Goal: Book appointment/travel/reservation

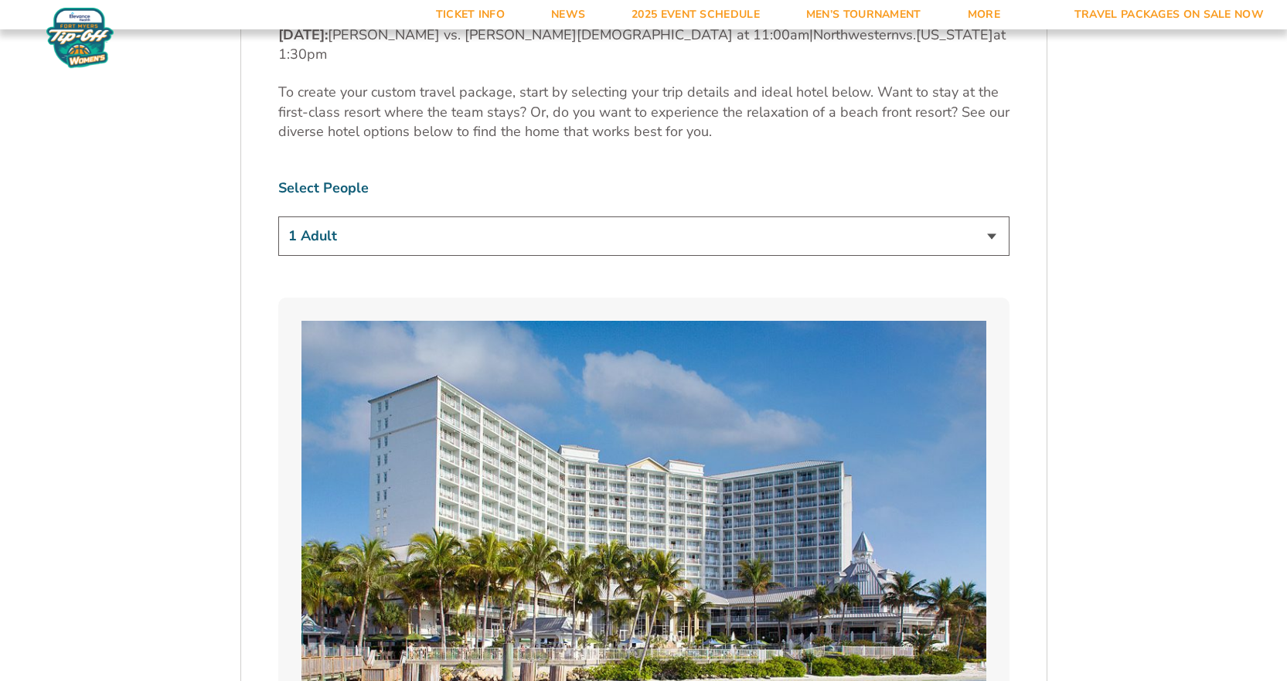
scroll to position [1083, 0]
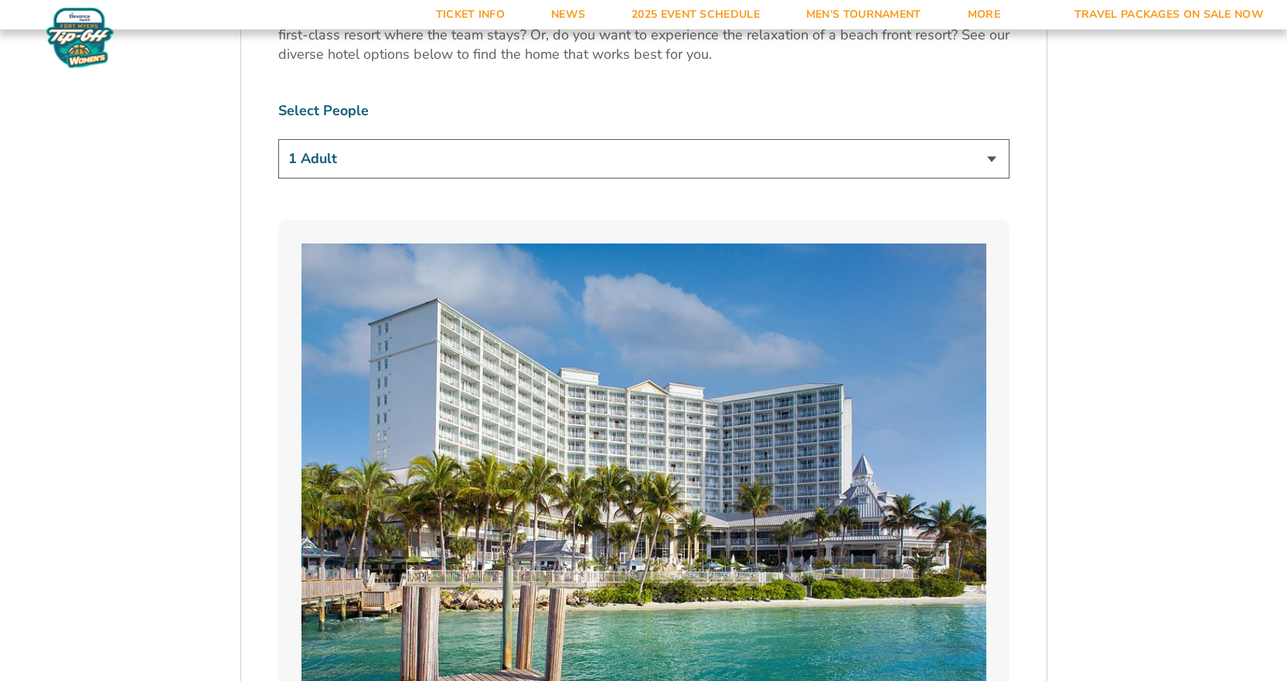
click at [994, 139] on select "1 Adult 2 Adults 3 Adults 4 Adults 2 Adults + 1 Child 2 Adults + 2 Children 2 A…" at bounding box center [644, 158] width 732 height 39
click at [278, 139] on select "1 Adult 2 Adults 3 Adults 4 Adults 2 Adults + 1 Child 2 Adults + 2 Children 2 A…" at bounding box center [644, 158] width 732 height 39
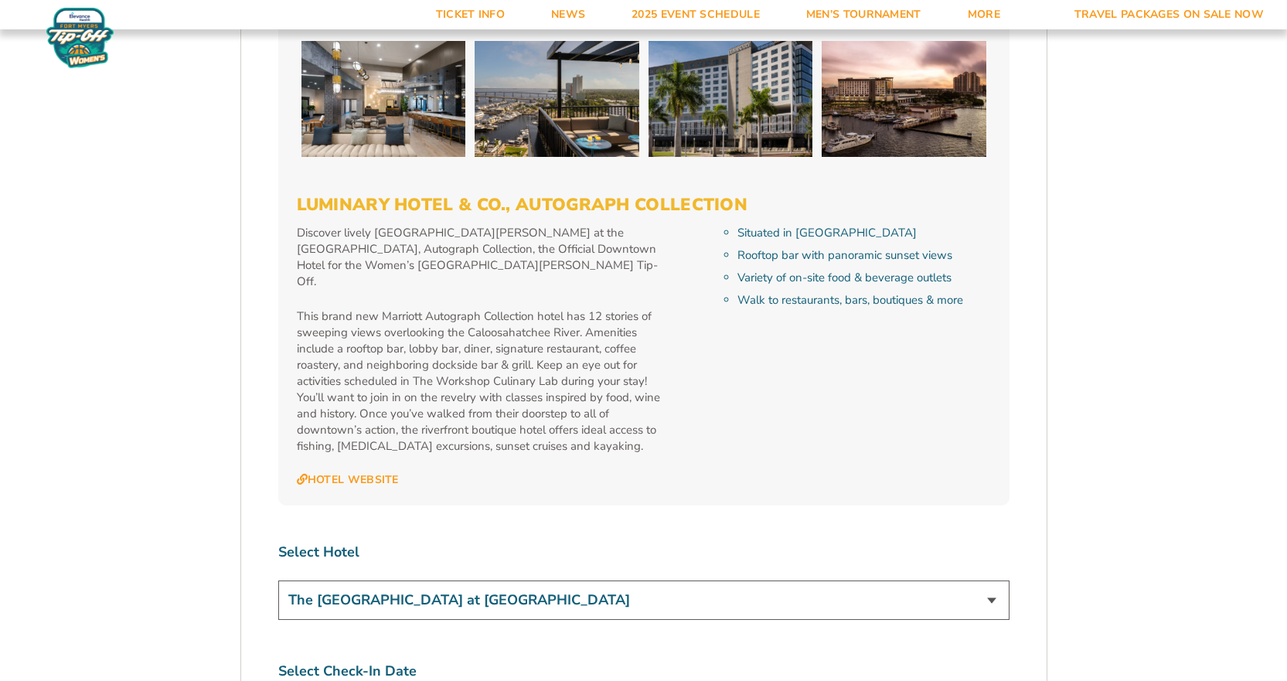
scroll to position [5490, 0]
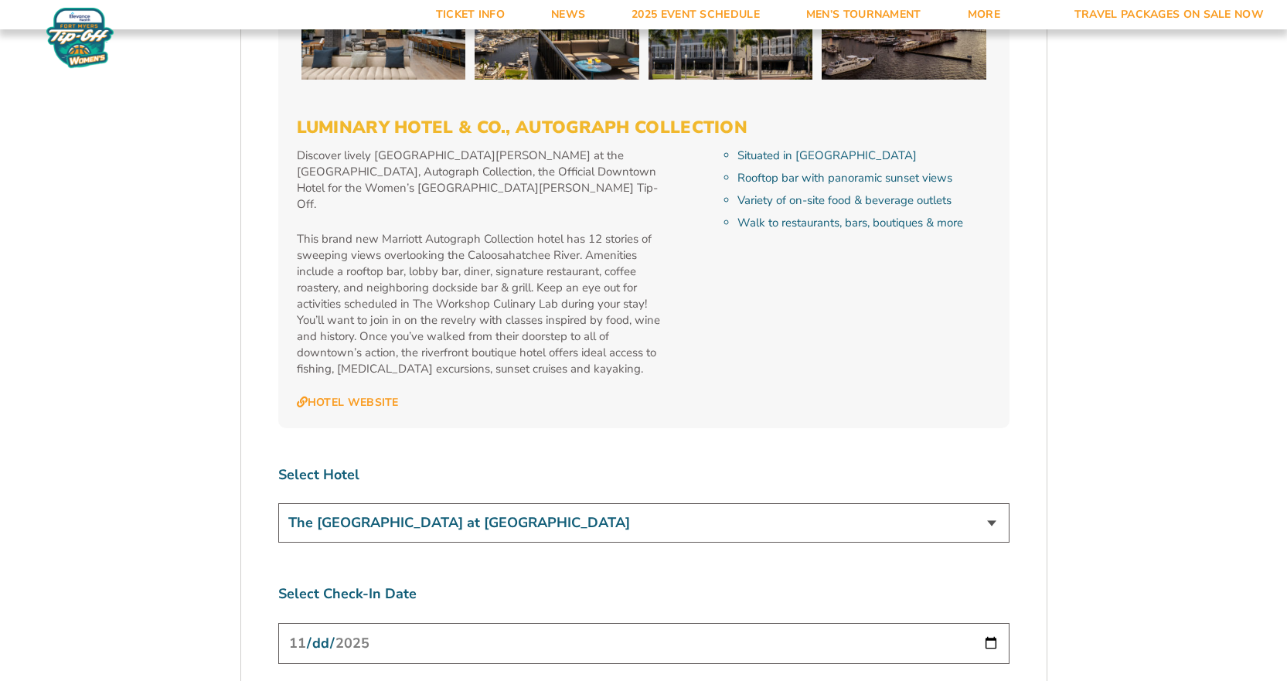
click at [985, 503] on select "The [GEOGRAPHIC_DATA] at [GEOGRAPHIC_DATA] [GEOGRAPHIC_DATA] [GEOGRAPHIC_DATA],…" at bounding box center [644, 522] width 732 height 39
click at [989, 623] on input "[DATE]" at bounding box center [644, 643] width 732 height 41
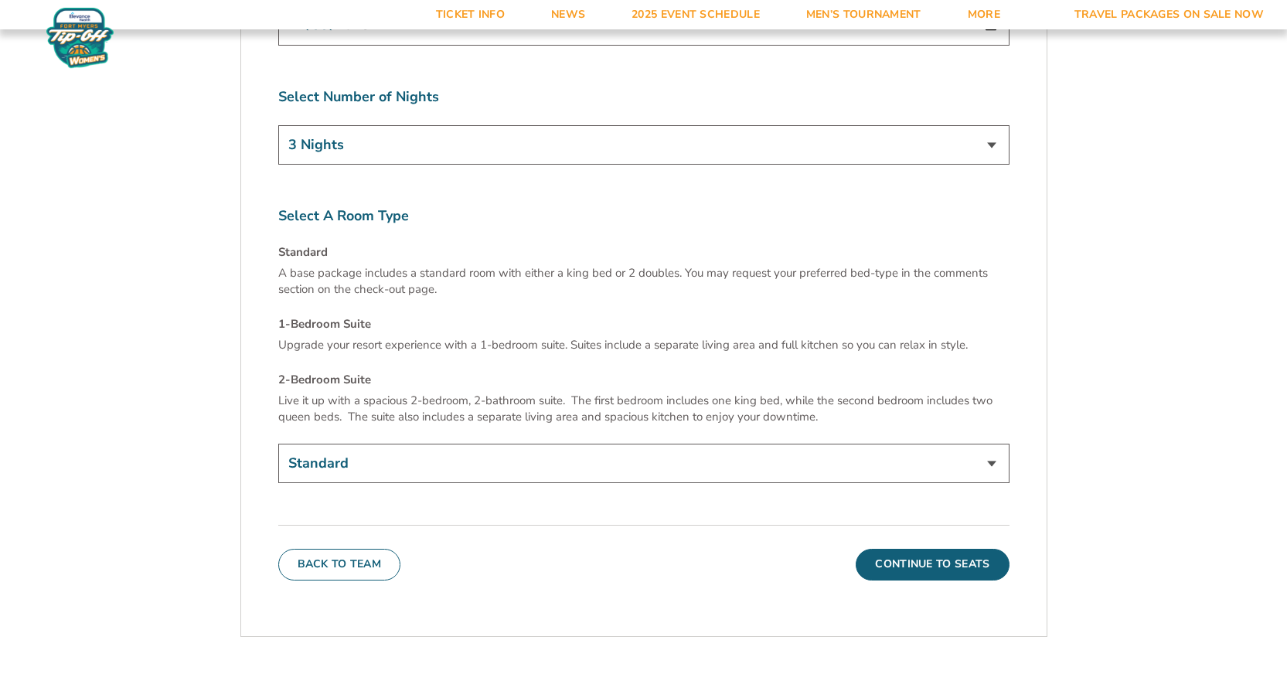
scroll to position [6031, 0]
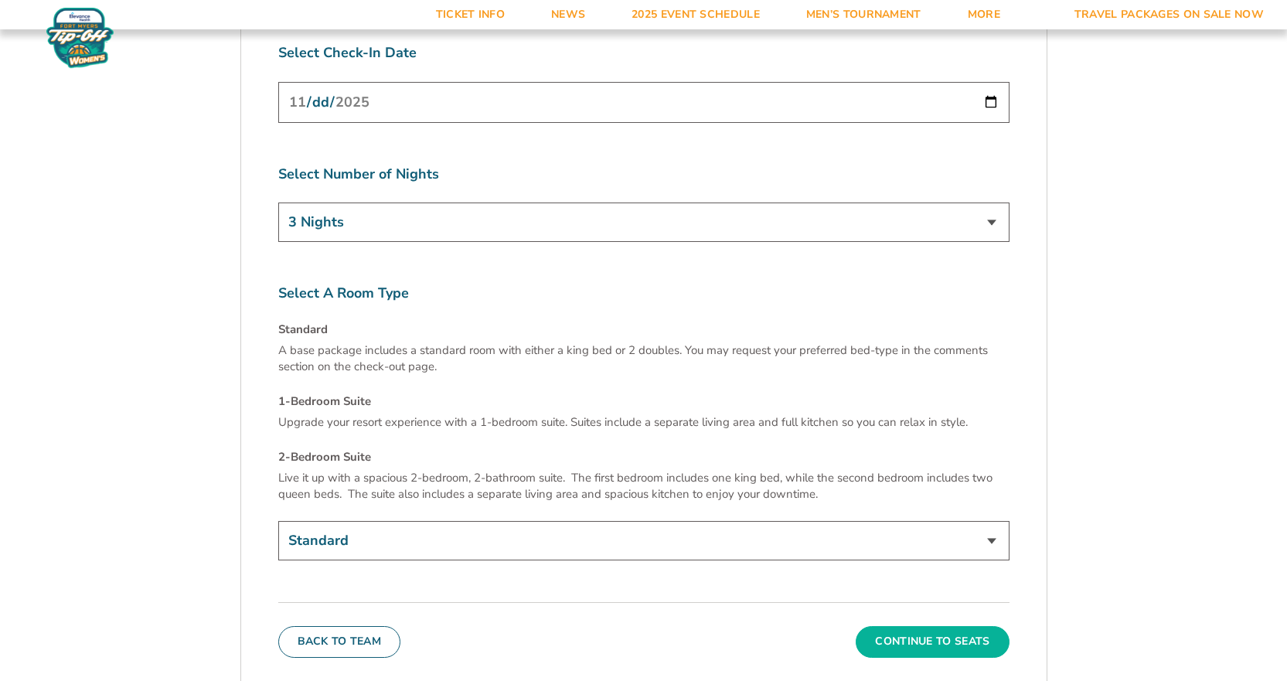
click at [947, 626] on button "Continue To Seats" at bounding box center [932, 641] width 153 height 31
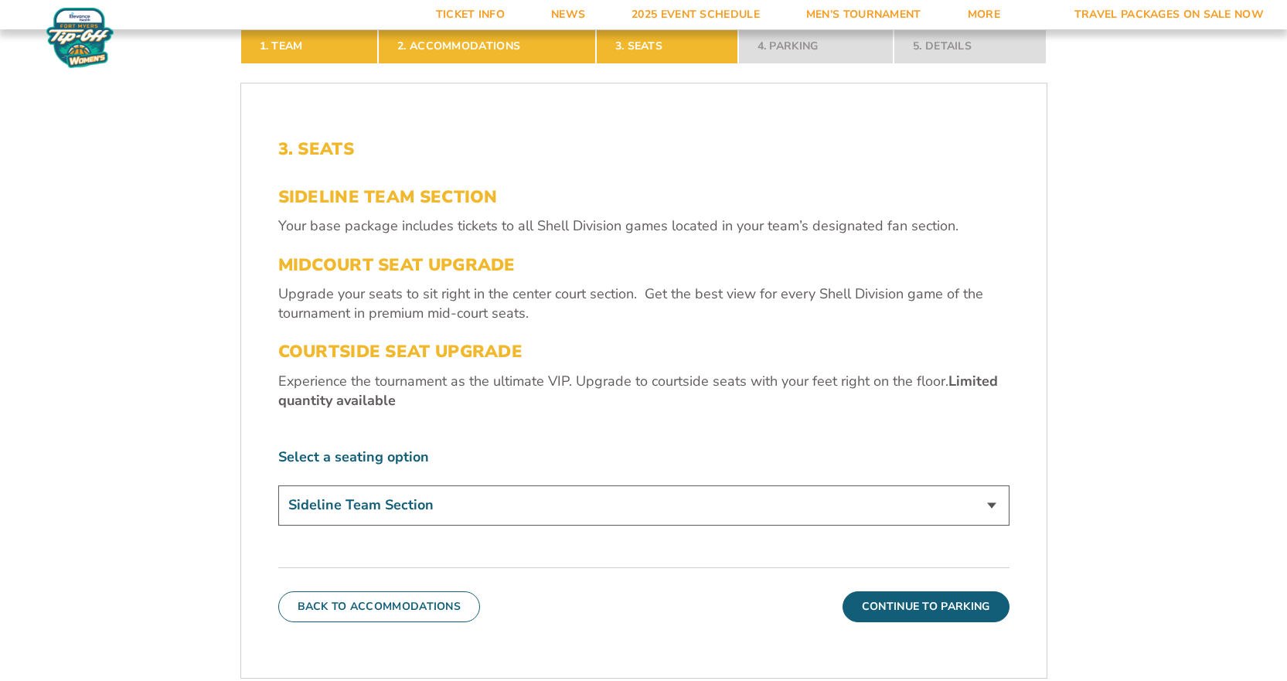
scroll to position [554, 0]
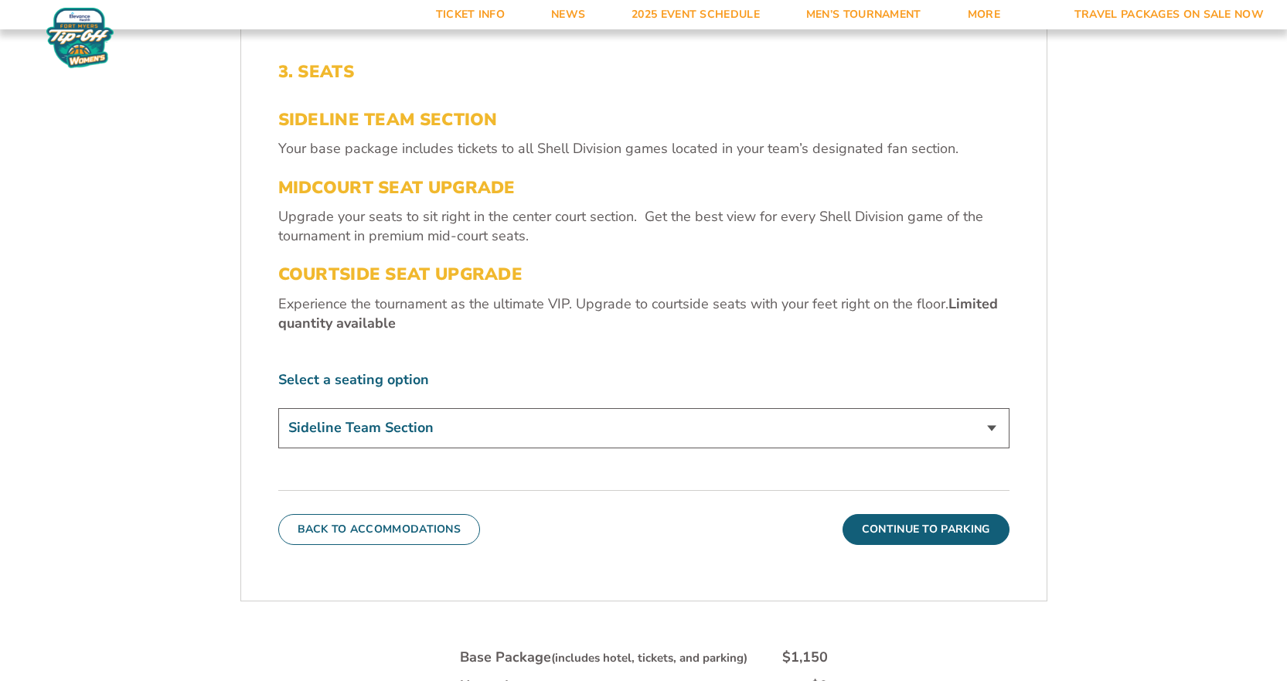
click at [989, 428] on select "Sideline Team Section Midcourt Seat Upgrade (+$70 per person) Courtside Seat Up…" at bounding box center [644, 427] width 732 height 39
click at [1058, 413] on div "1. Team 2. Accommodations 3. Seats 4. Parking 5. Details 1. Team Select Your Te…" at bounding box center [644, 442] width 882 height 1054
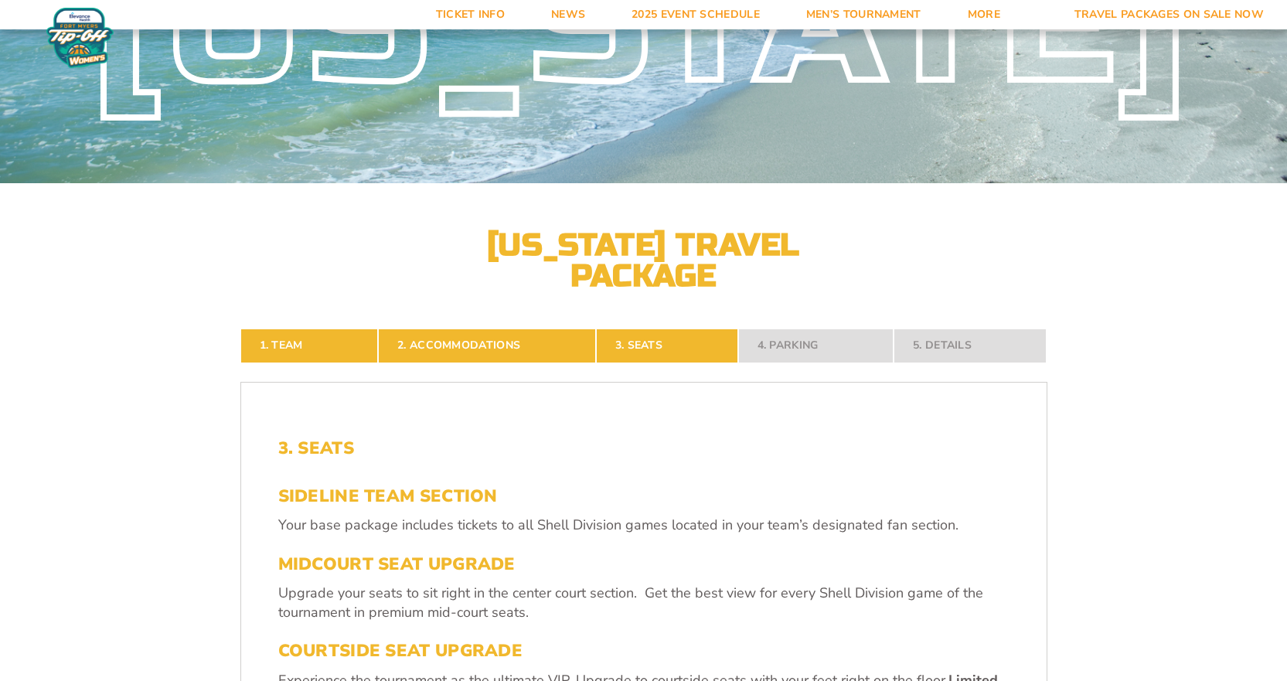
scroll to position [22, 0]
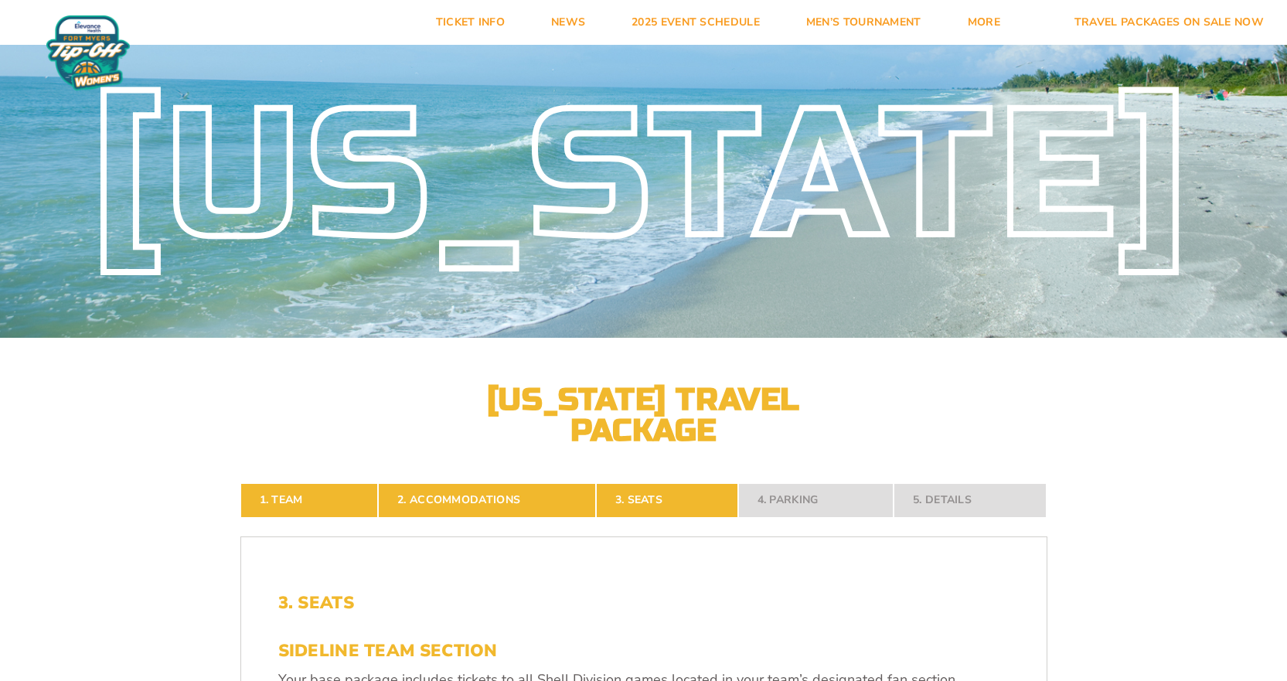
click at [963, 496] on nav "1. Team 2. Accommodations 3. Seats 4. Parking 5. Details" at bounding box center [643, 500] width 807 height 34
click at [812, 501] on nav "1. Team 2. Accommodations 3. Seats 4. Parking 5. Details" at bounding box center [643, 500] width 807 height 34
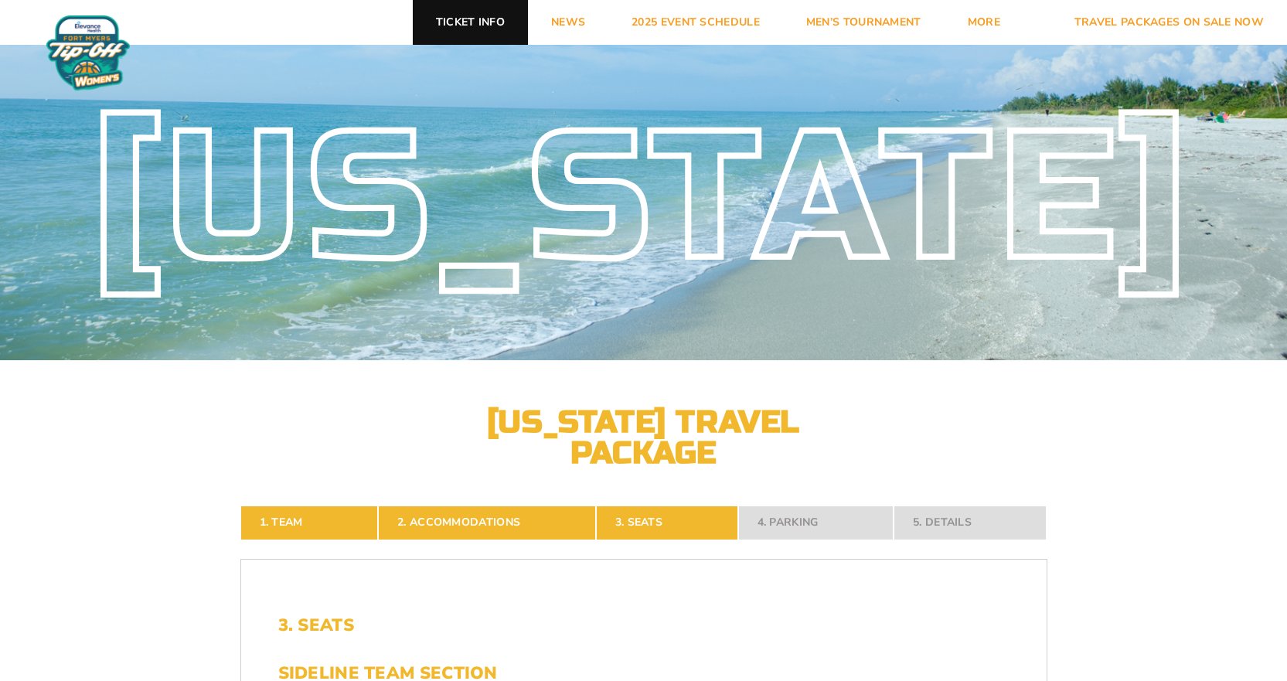
click at [473, 28] on link "Ticket Info" at bounding box center [470, 22] width 115 height 45
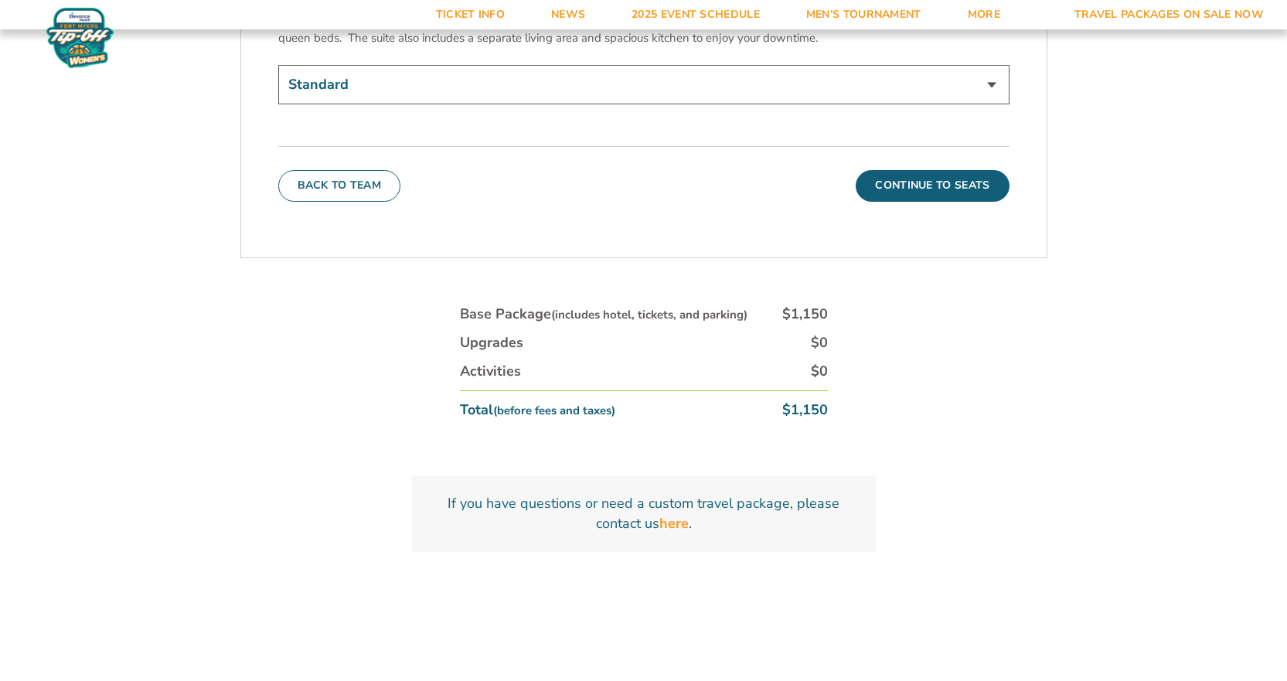
scroll to position [6178, 0]
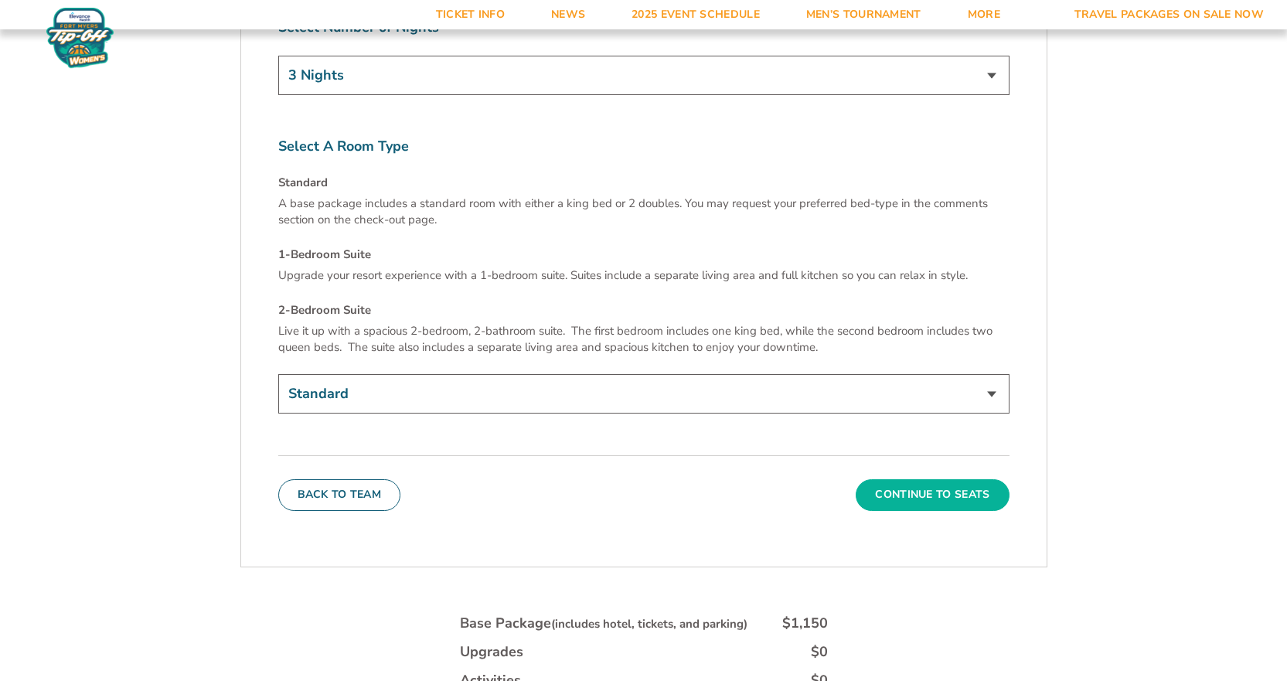
click at [899, 479] on button "Continue To Seats" at bounding box center [932, 494] width 153 height 31
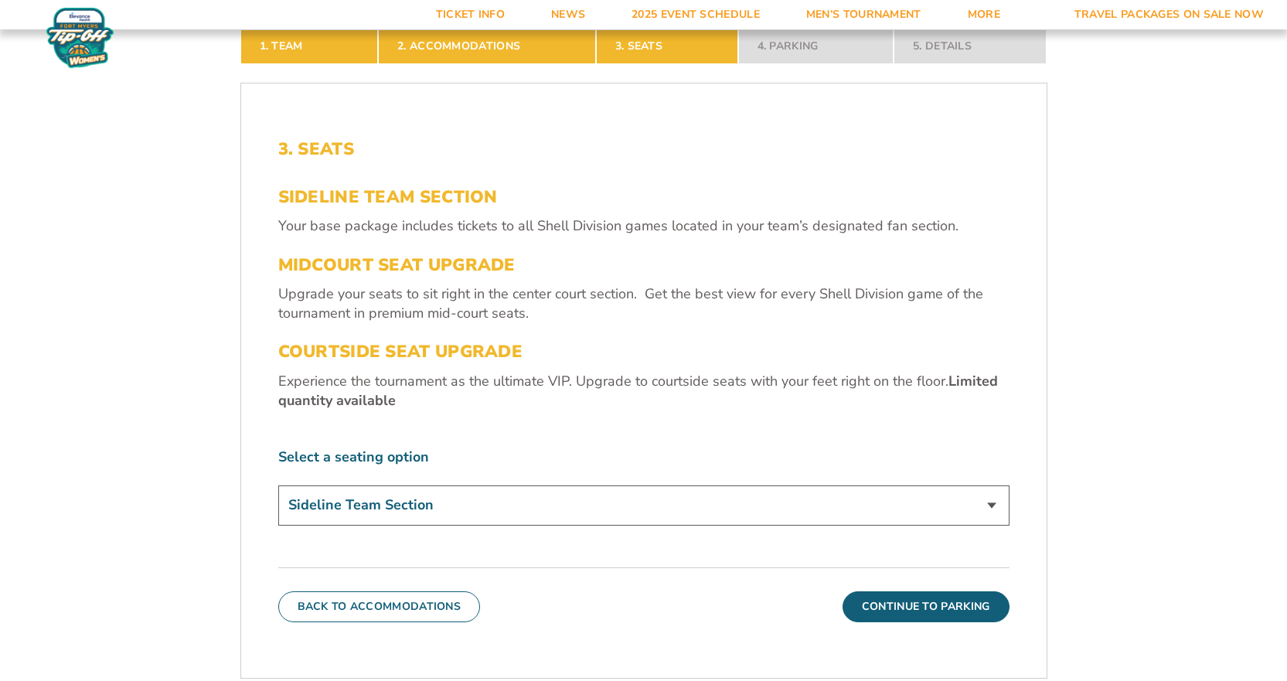
scroll to position [554, 0]
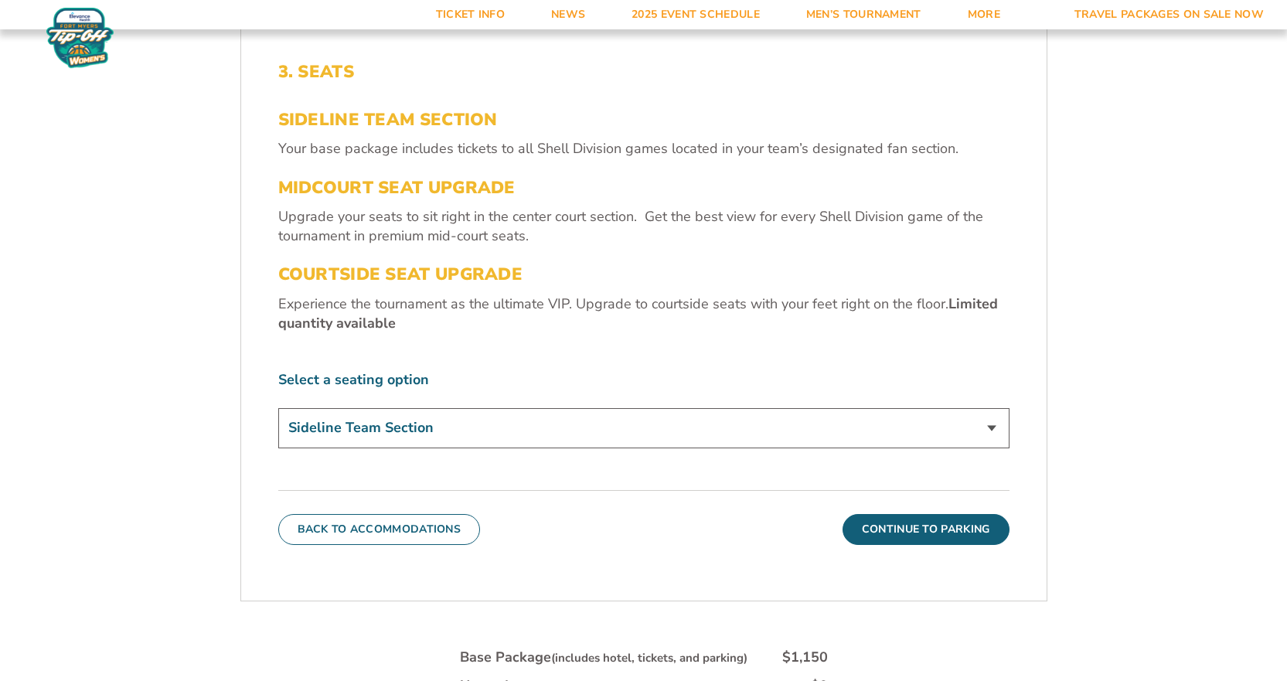
click at [989, 424] on select "Sideline Team Section Midcourt Seat Upgrade (+$70 per person) Courtside Seat Up…" at bounding box center [644, 427] width 732 height 39
click at [278, 408] on select "Sideline Team Section Midcourt Seat Upgrade (+$70 per person) Courtside Seat Up…" at bounding box center [644, 427] width 732 height 39
click at [920, 524] on button "Continue To Parking" at bounding box center [926, 529] width 167 height 31
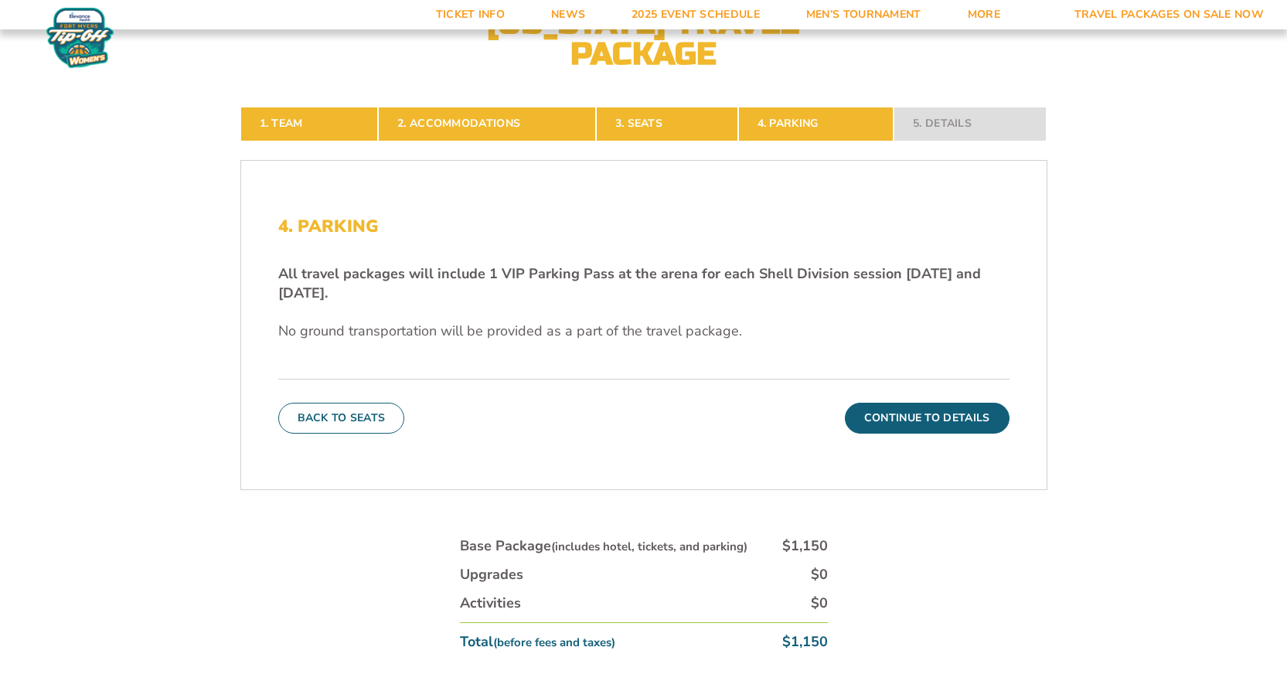
scroll to position [476, 0]
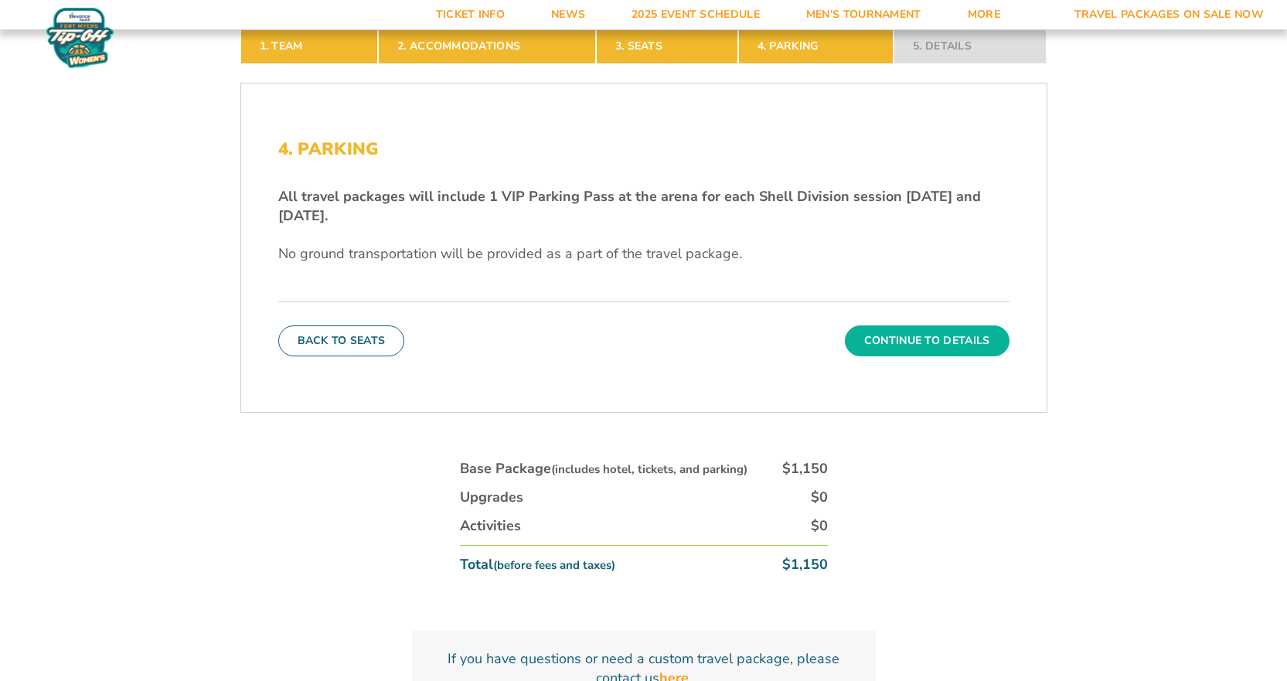
click at [943, 342] on button "Continue To Details" at bounding box center [927, 341] width 165 height 31
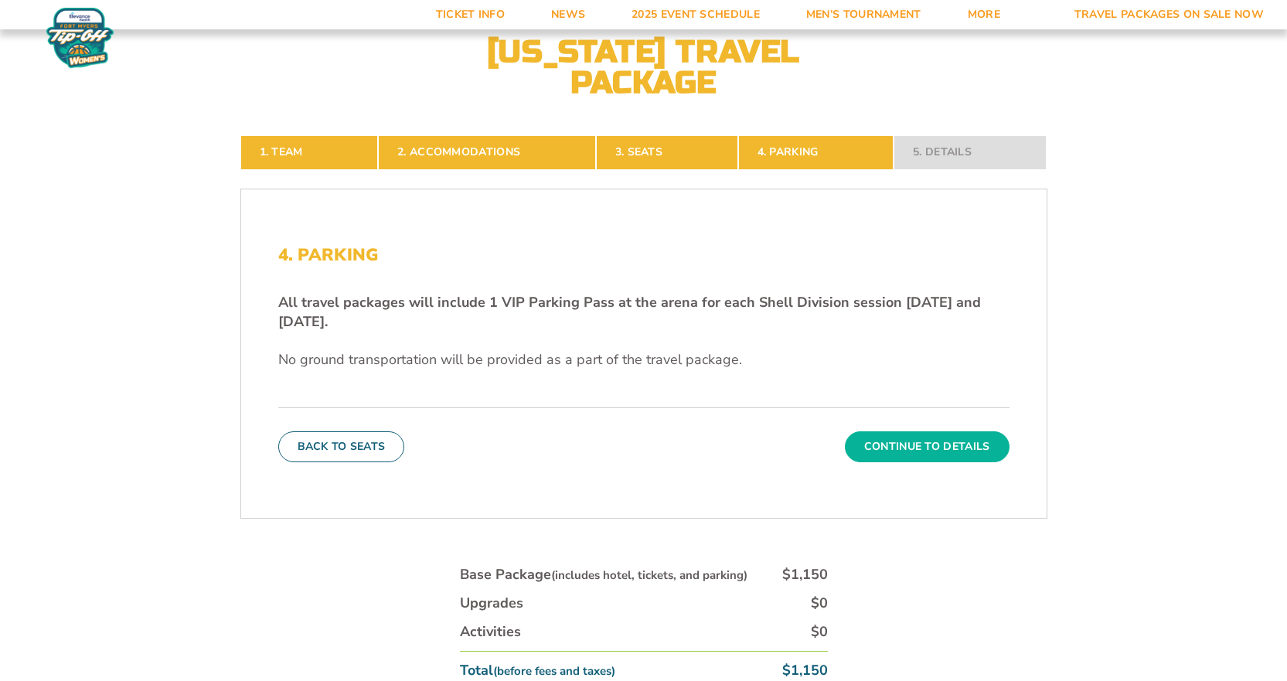
scroll to position [322, 0]
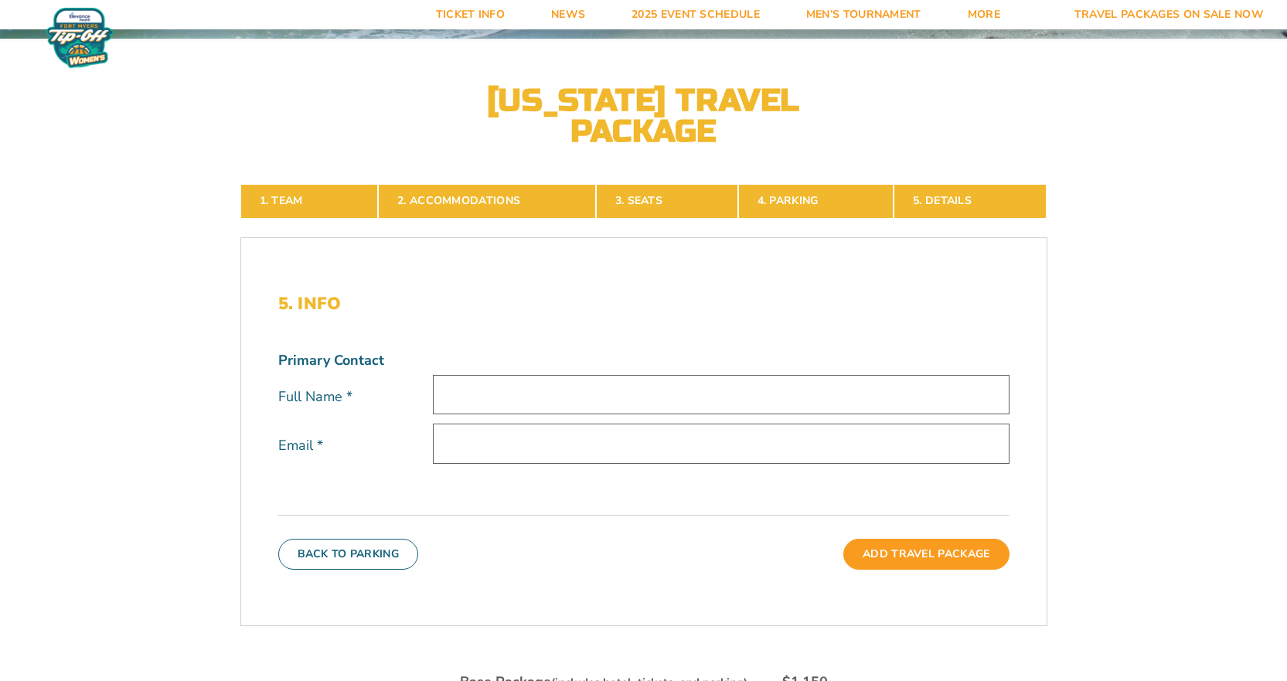
click at [478, 399] on input "text" at bounding box center [721, 394] width 577 height 39
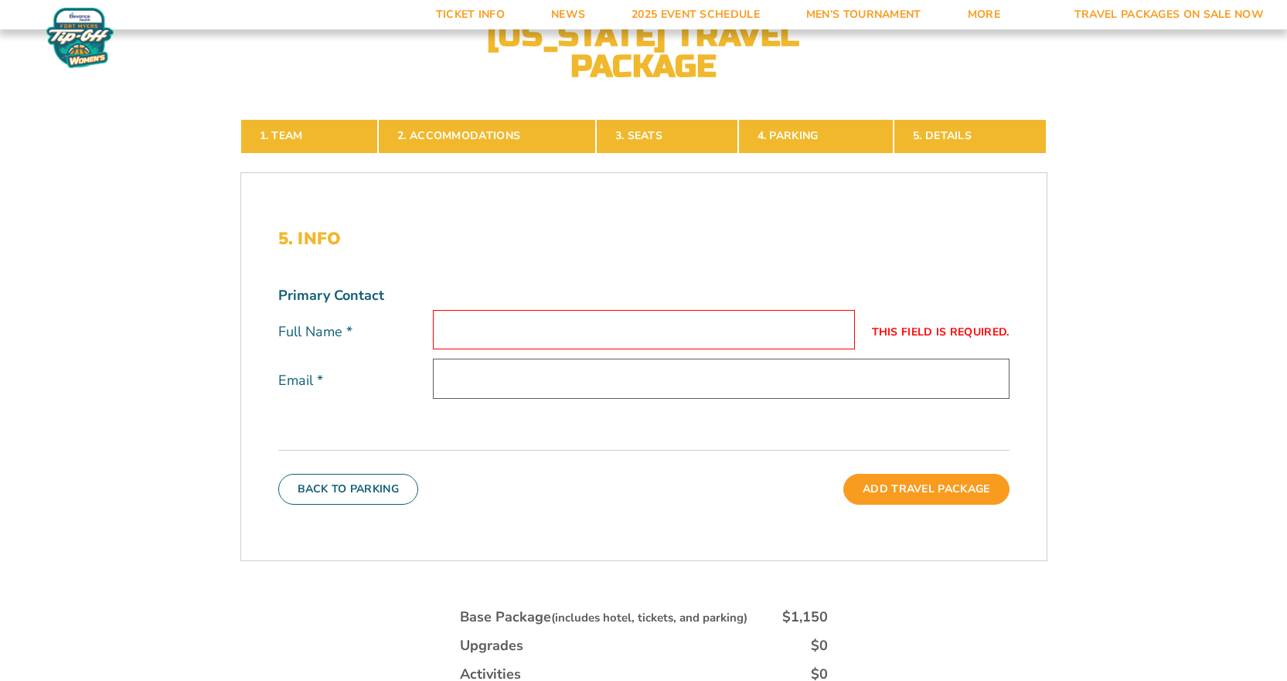
scroll to position [309, 0]
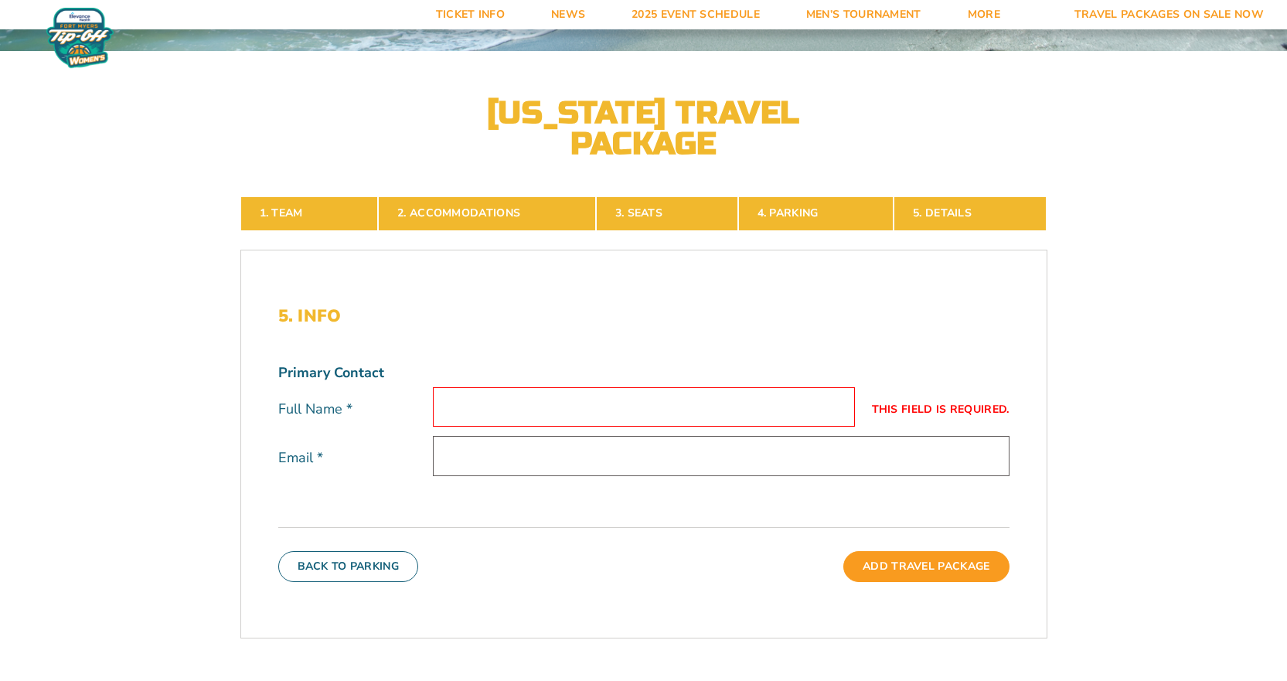
click at [517, 395] on input "This field is required." at bounding box center [644, 406] width 422 height 39
type input "Althea Harris"
type input "amharris6@gmail.com"
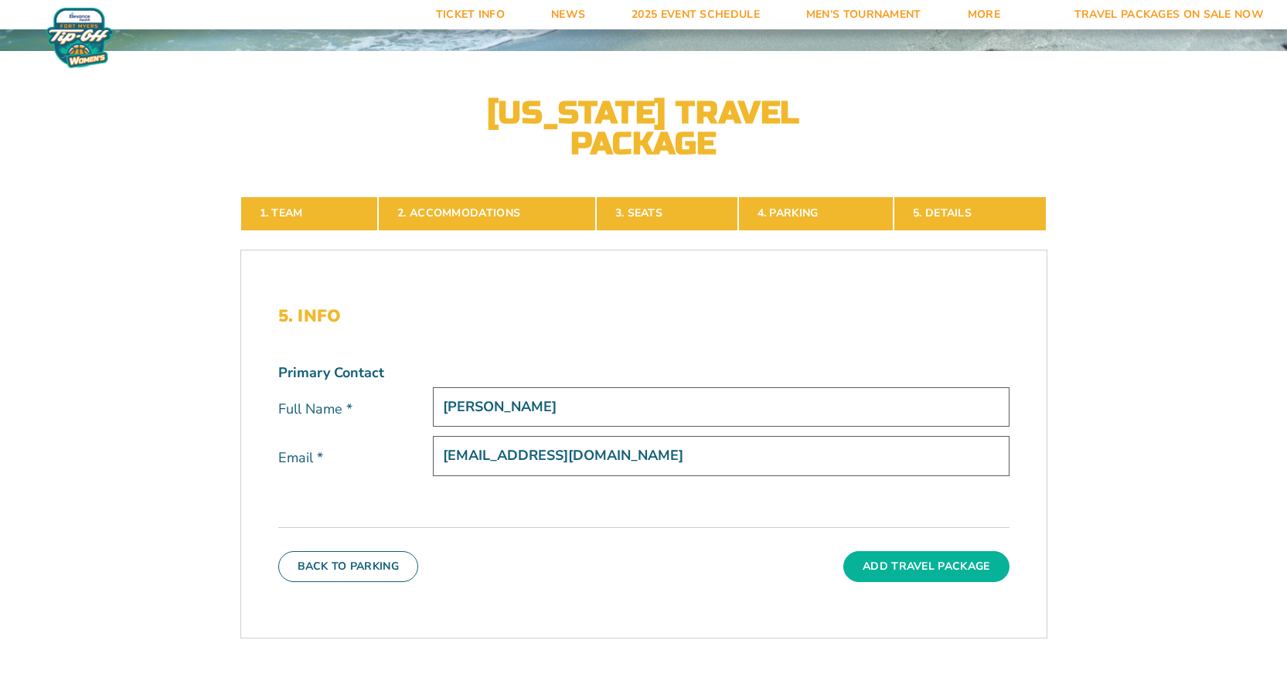
click at [921, 564] on button "Add Travel Package" at bounding box center [926, 566] width 165 height 31
